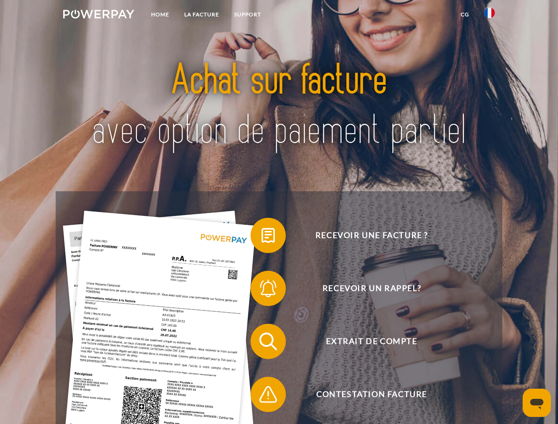
click at [98, 15] on img at bounding box center [98, 14] width 71 height 9
click at [489, 15] on img at bounding box center [489, 13] width 11 height 11
click at [464, 15] on link "CG" at bounding box center [464, 15] width 23 height 16
click at [261, 237] on span at bounding box center [255, 235] width 44 height 44
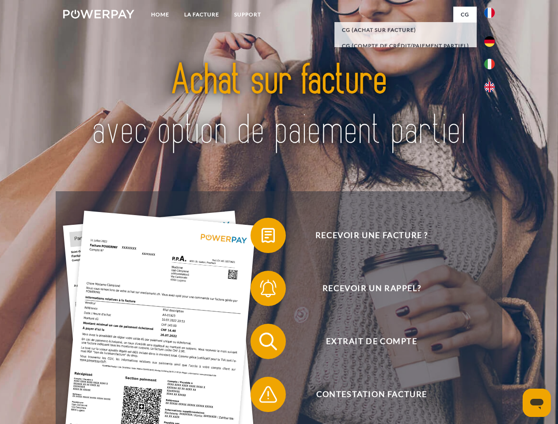
click at [261, 290] on span at bounding box center [255, 288] width 44 height 44
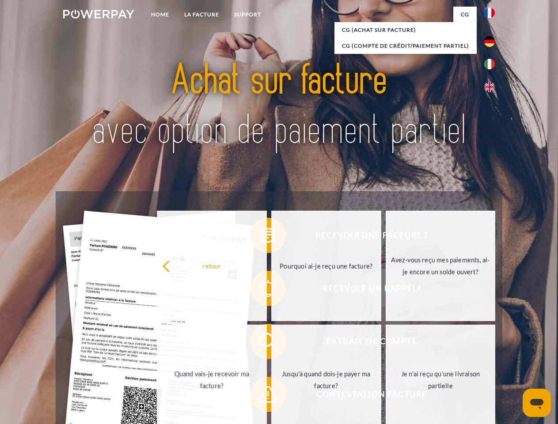
click at [271, 343] on link "Jusqu'à quand dois-je payer ma facture?" at bounding box center [326, 379] width 110 height 110
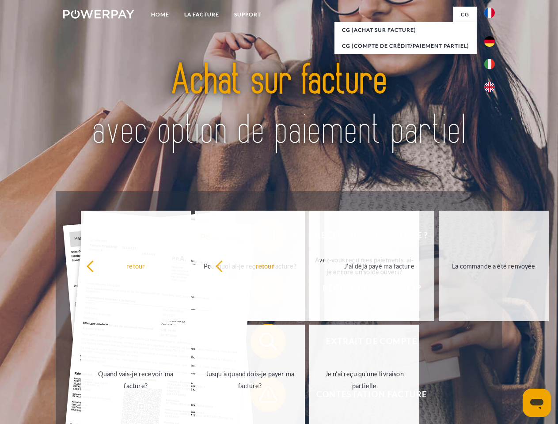
click at [261, 396] on span at bounding box center [255, 394] width 44 height 44
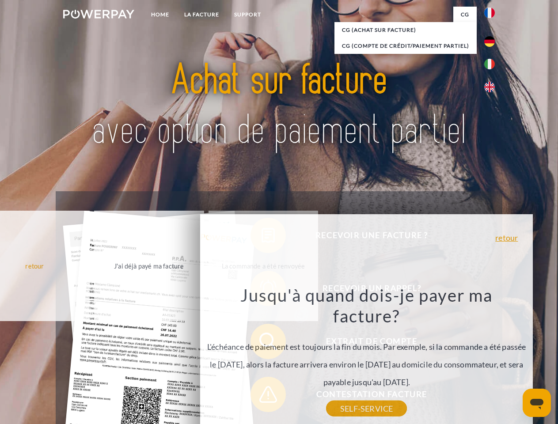
click at [536, 403] on icon "Ouvrir la fenêtre de messagerie" at bounding box center [536, 404] width 13 height 11
